Goal: Transaction & Acquisition: Download file/media

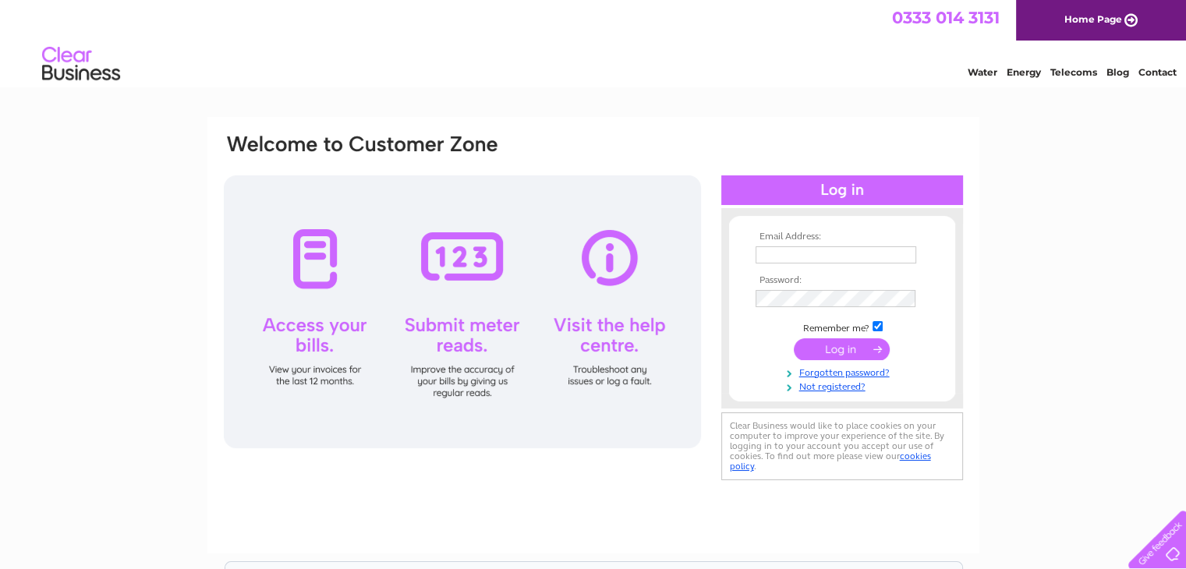
type input "lukepayne92@outlook.com"
click at [842, 356] on input "submit" at bounding box center [842, 349] width 96 height 22
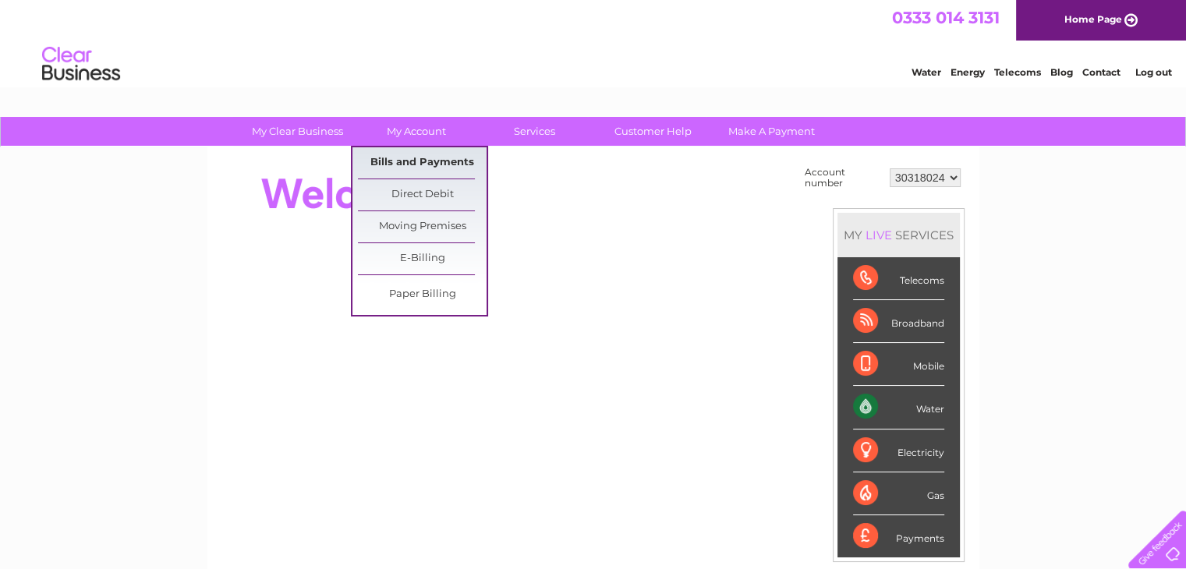
click at [408, 151] on link "Bills and Payments" at bounding box center [422, 162] width 129 height 31
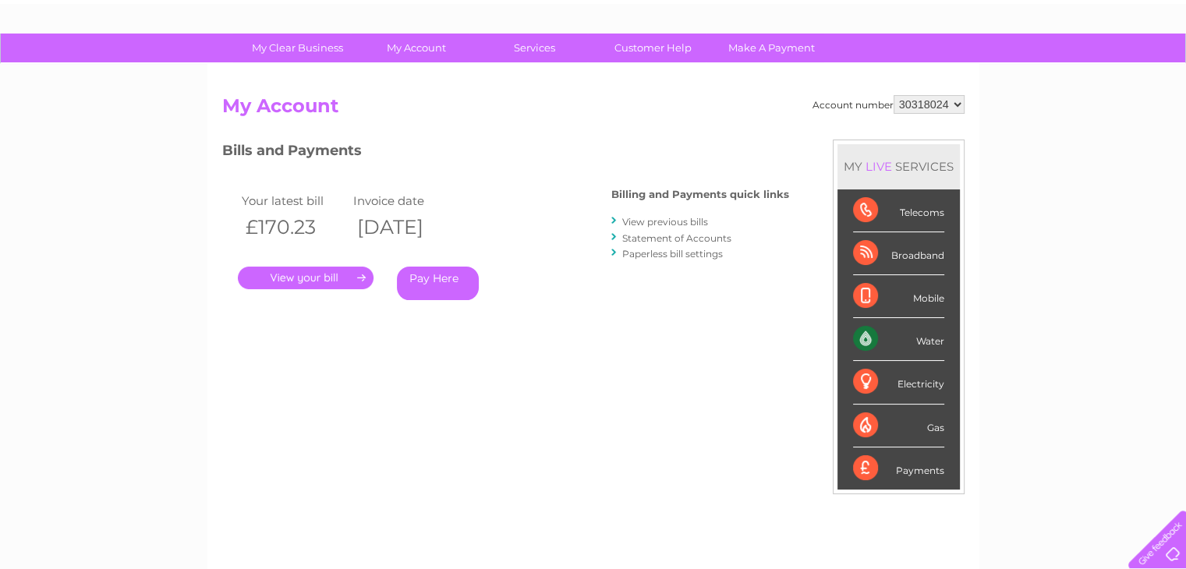
scroll to position [89, 0]
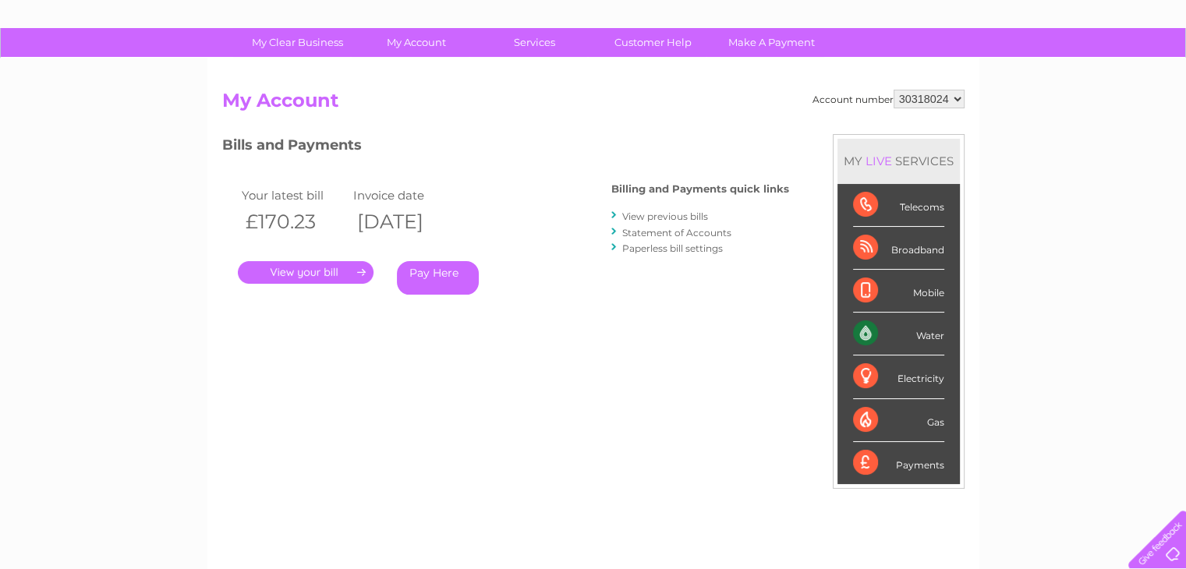
click at [666, 213] on link "View previous bills" at bounding box center [665, 217] width 86 height 12
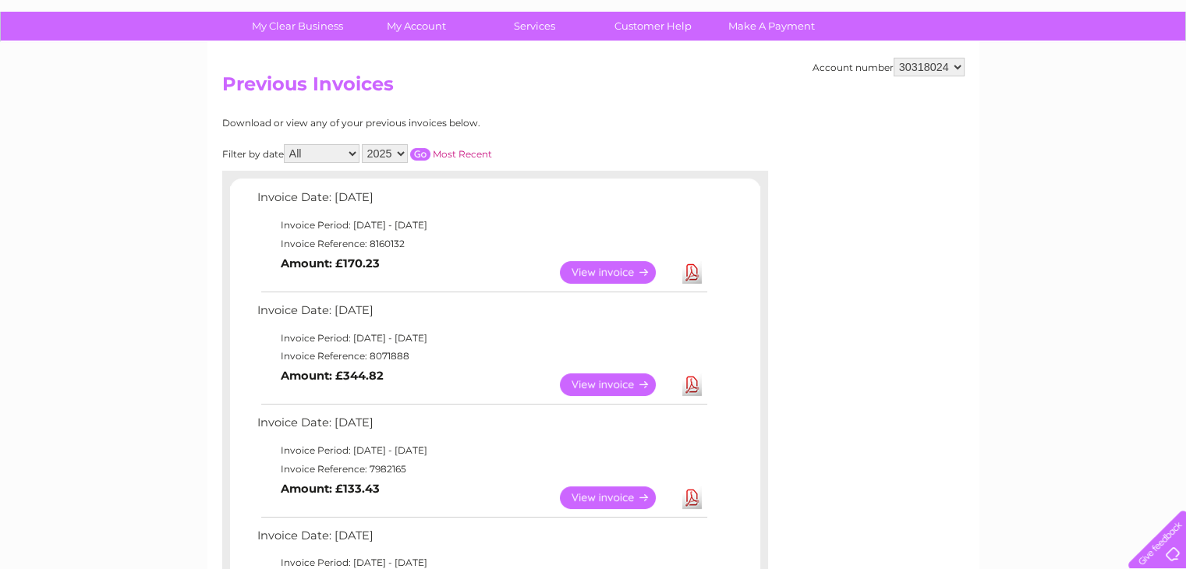
scroll to position [109, 0]
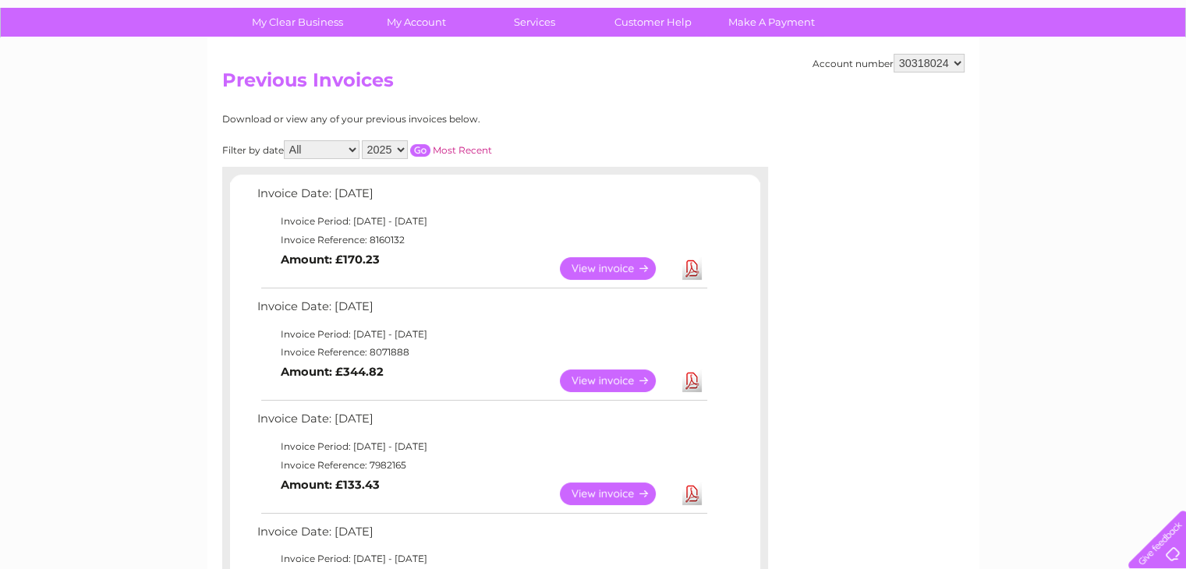
click at [691, 380] on link "Download" at bounding box center [691, 381] width 19 height 23
click at [692, 268] on link "Download" at bounding box center [691, 268] width 19 height 23
